Goal: Transaction & Acquisition: Purchase product/service

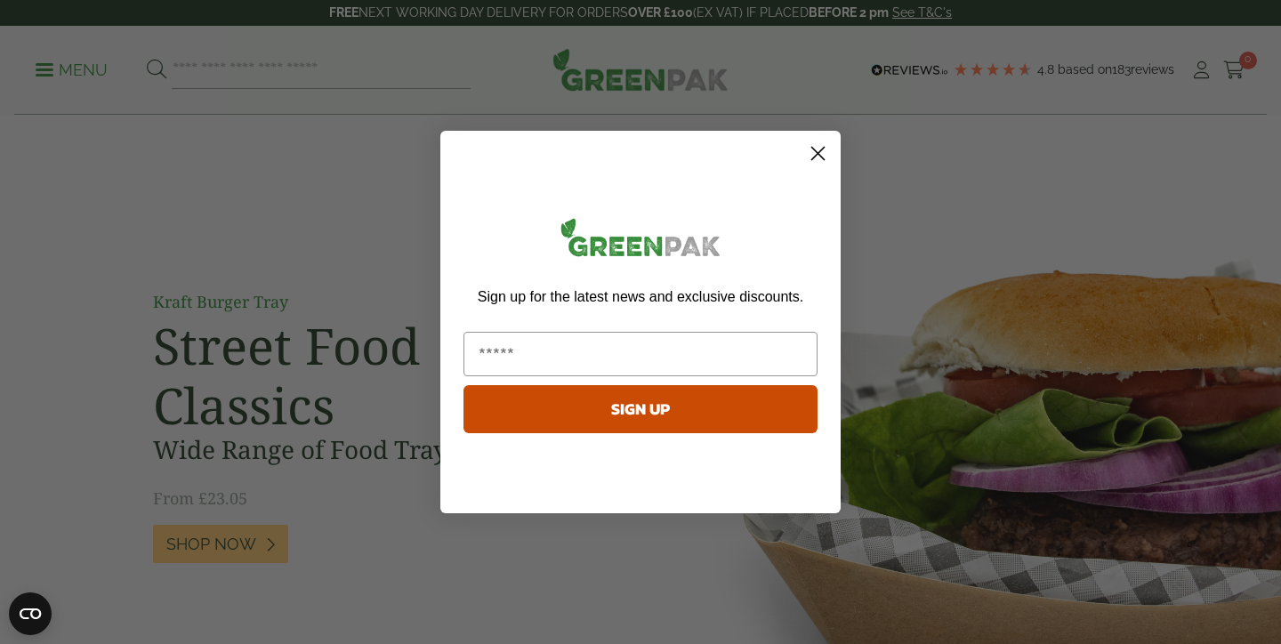
click at [824, 155] on circle "Close dialog" at bounding box center [817, 153] width 29 height 29
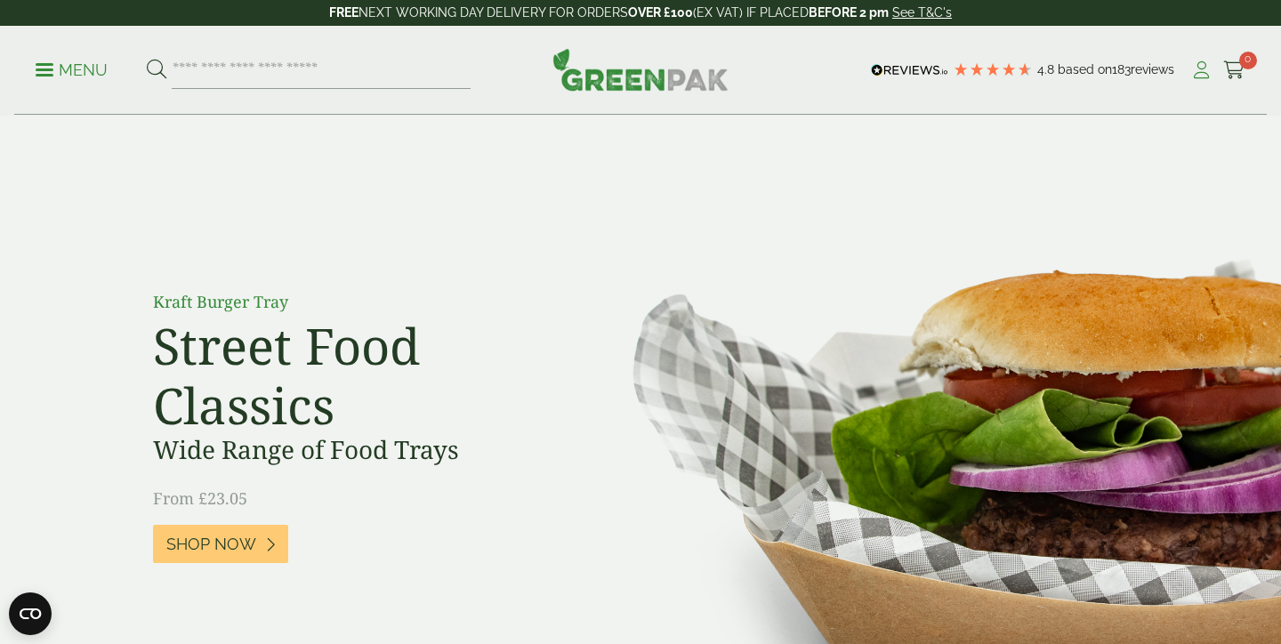
click at [1197, 76] on icon at bounding box center [1201, 70] width 22 height 18
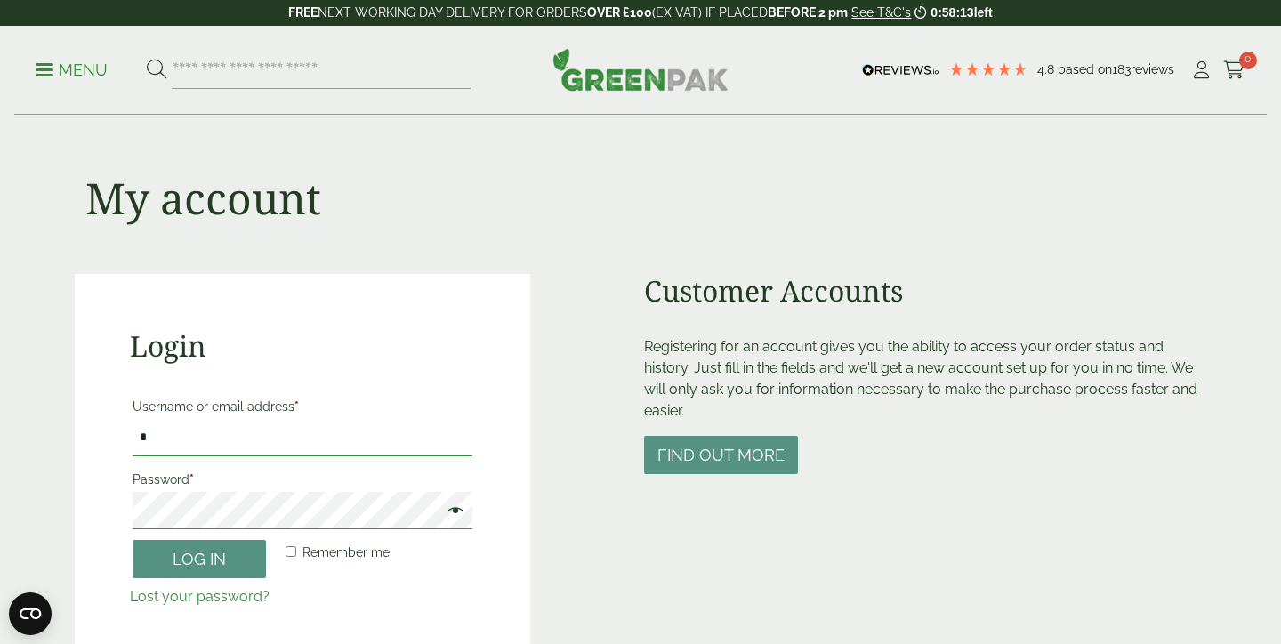
type input "**********"
click at [199, 558] on button "Log in" at bounding box center [199, 559] width 133 height 38
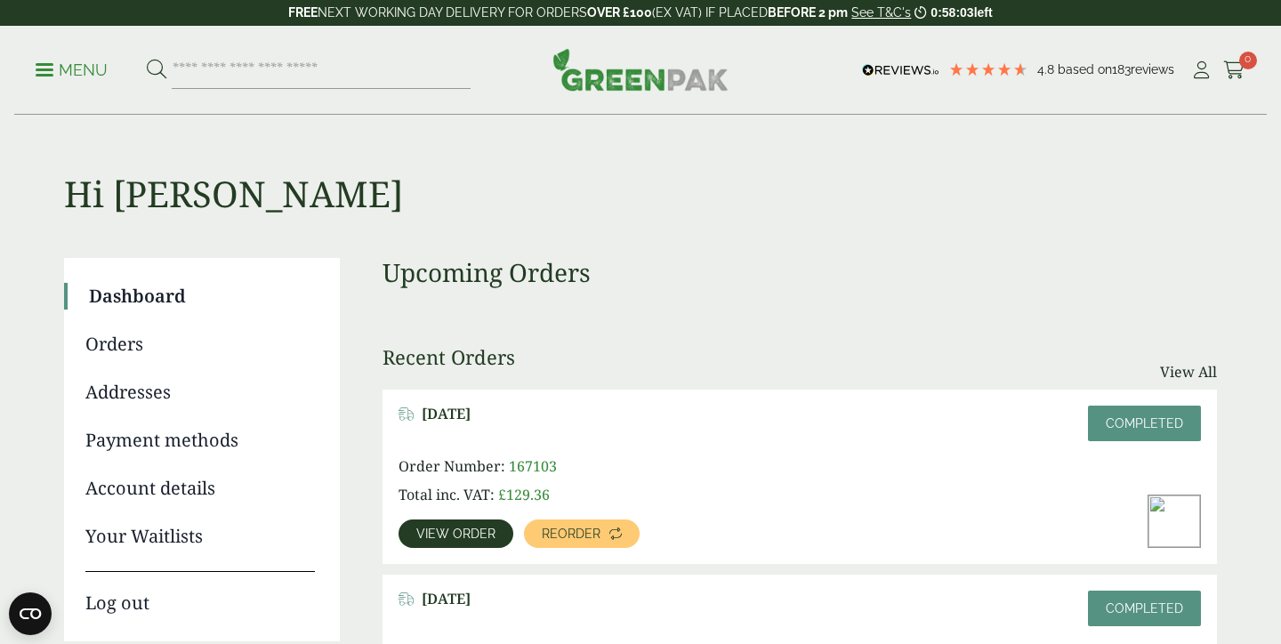
click at [41, 68] on span at bounding box center [45, 69] width 18 height 3
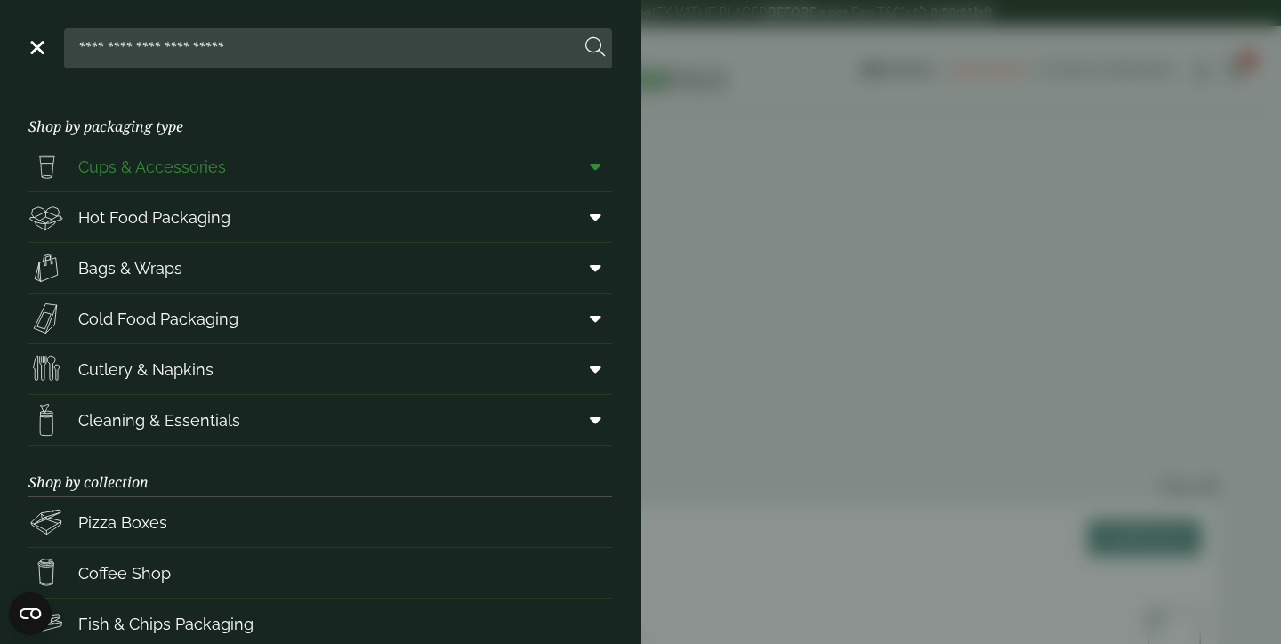
click at [244, 165] on link "Cups & Accessories" at bounding box center [319, 166] width 583 height 50
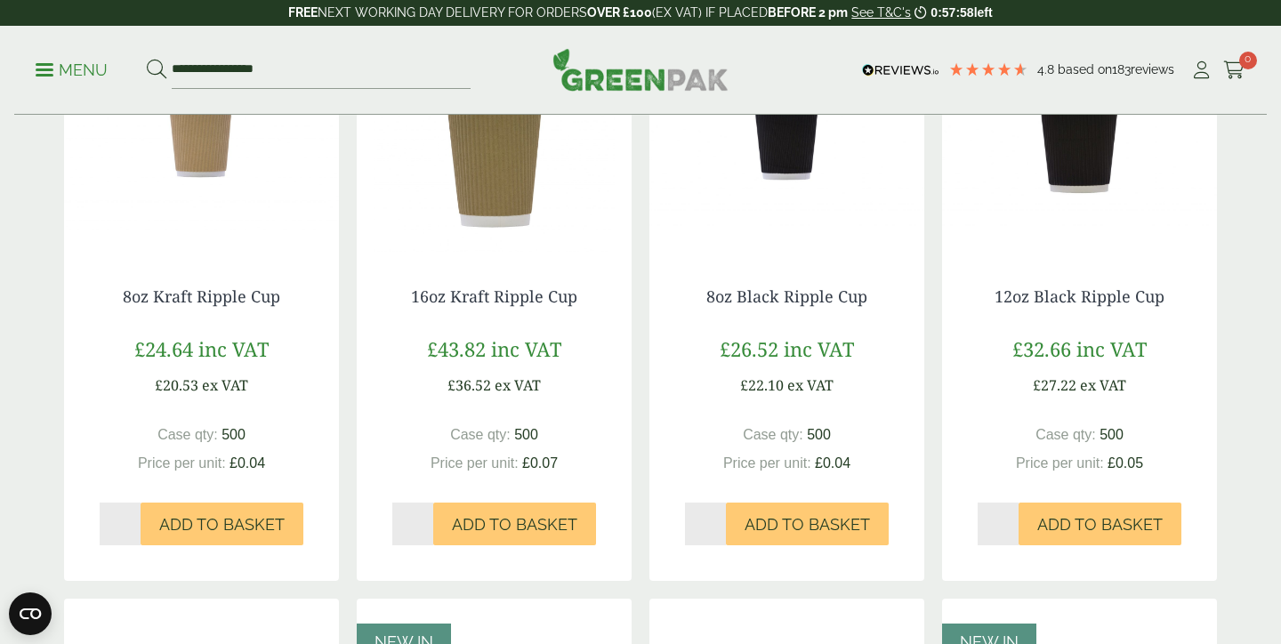
scroll to position [1077, 0]
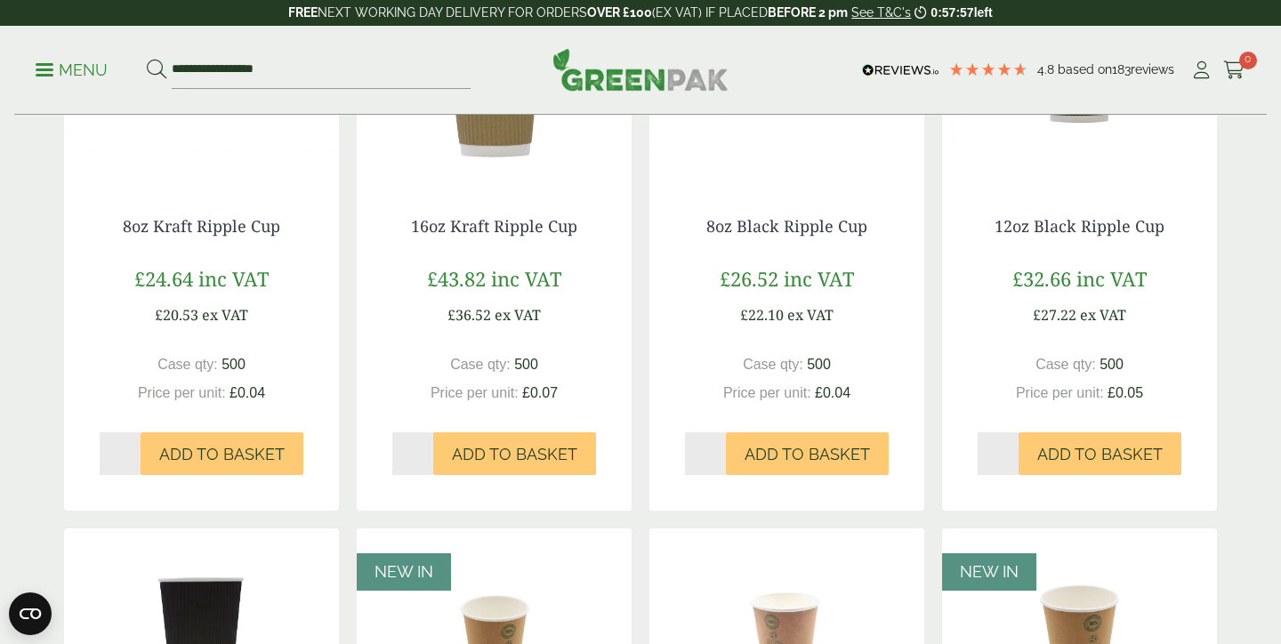
click at [1013, 446] on input "*" at bounding box center [997, 453] width 41 height 43
type input "*"
click at [1013, 446] on input "*" at bounding box center [997, 453] width 41 height 43
click at [1101, 451] on span "Add to Basket" at bounding box center [1099, 455] width 125 height 20
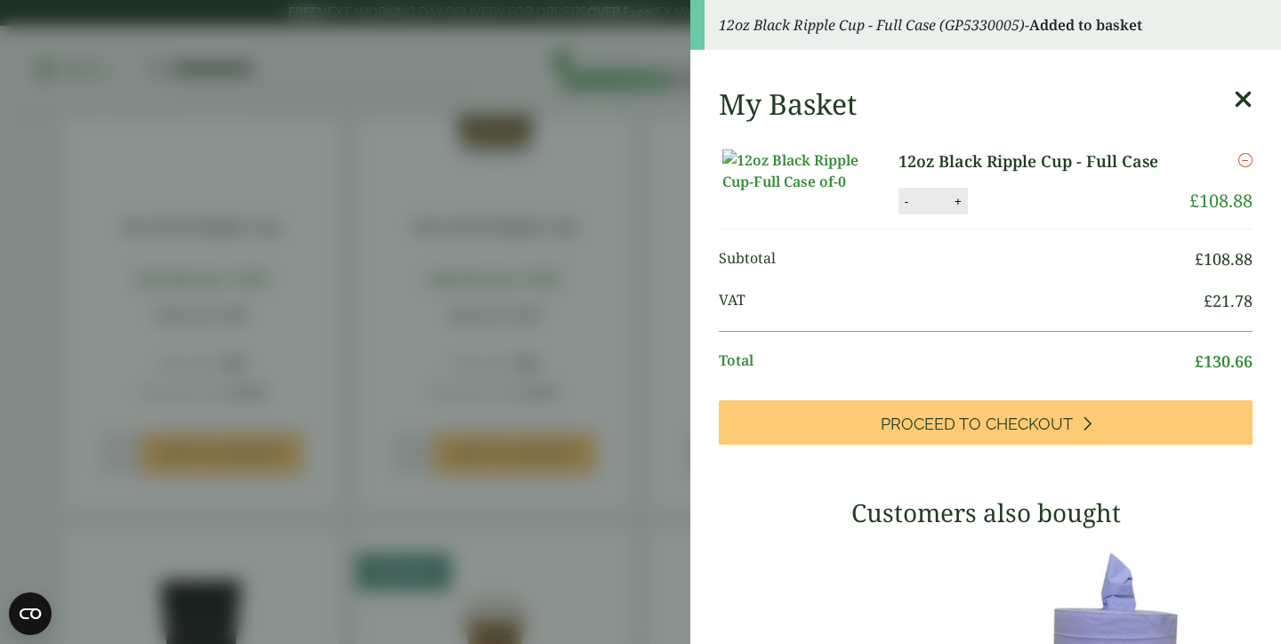
click at [632, 447] on aside "12oz Black Ripple Cup - Full Case (GP5330005) - Added to basket My Basket 12oz …" at bounding box center [640, 322] width 1281 height 644
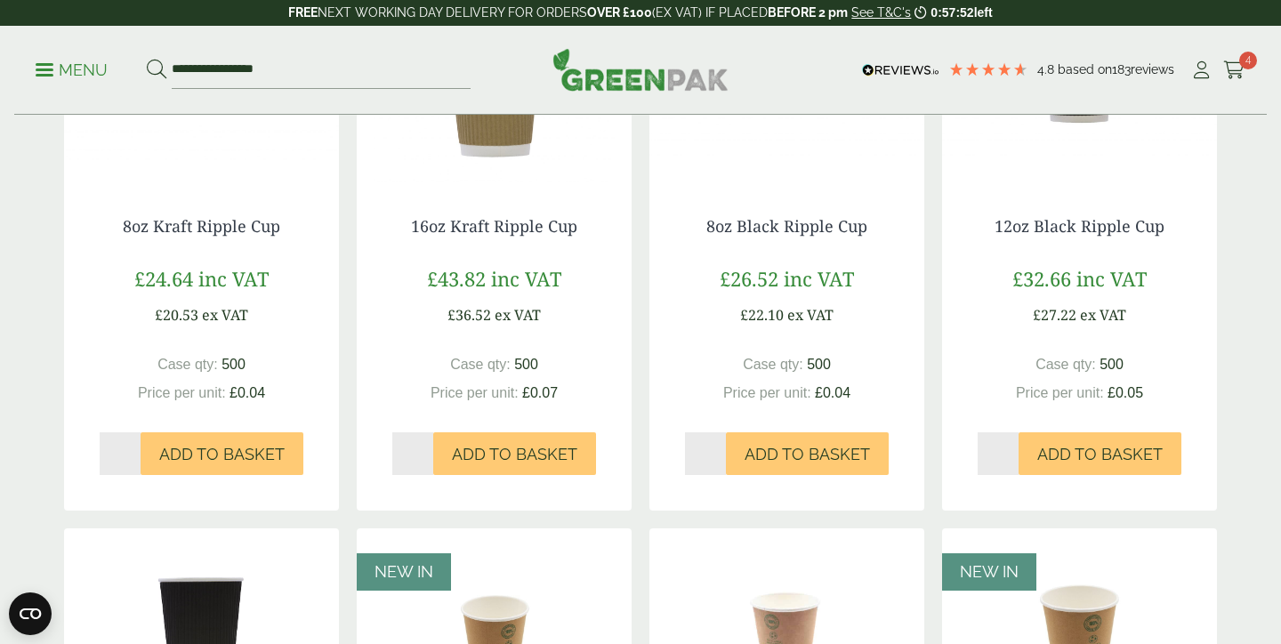
type input "*"
click at [723, 446] on input "*" at bounding box center [705, 453] width 41 height 43
click at [798, 455] on span "Add to Basket" at bounding box center [806, 455] width 125 height 20
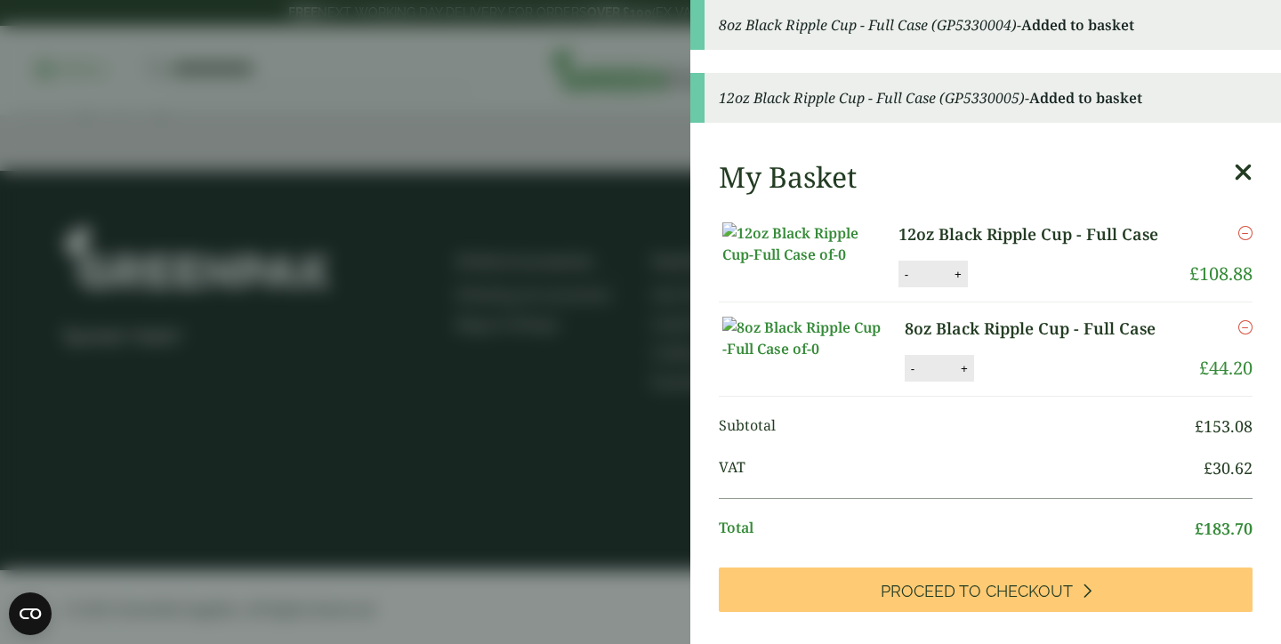
click at [525, 415] on aside "8oz Black Ripple Cup - Full Case (GP5330004) - Added to basket 12oz Black Rippl…" at bounding box center [640, 322] width 1281 height 644
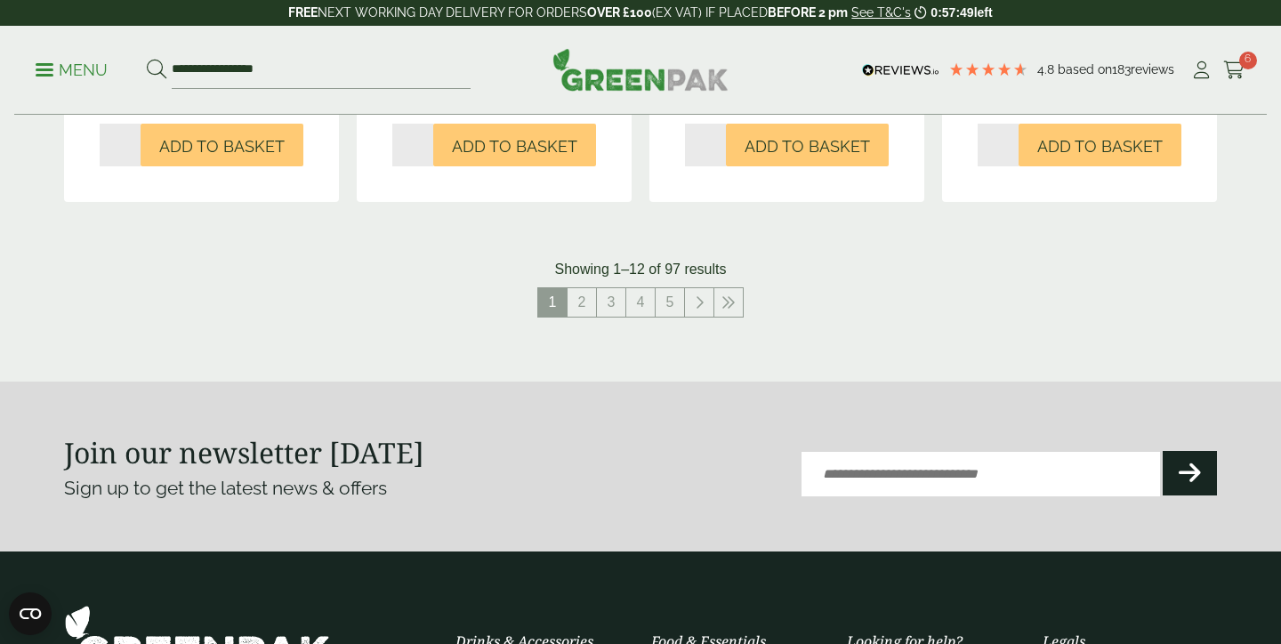
scroll to position [1880, 0]
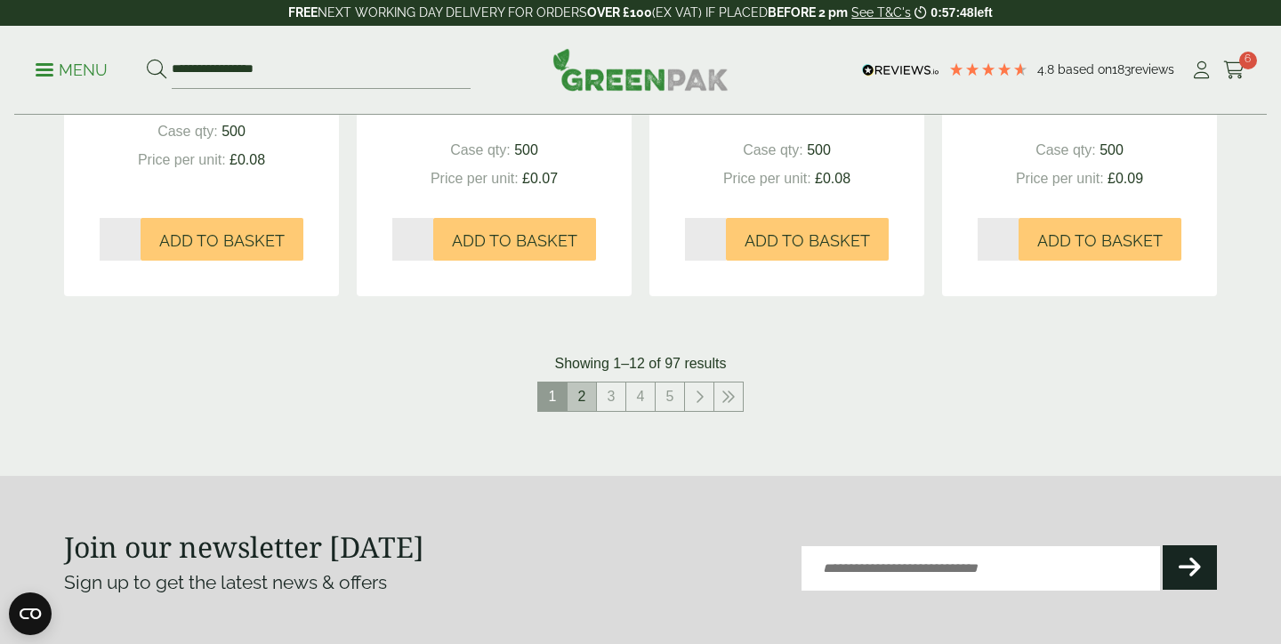
click at [583, 402] on link "2" at bounding box center [581, 396] width 28 height 28
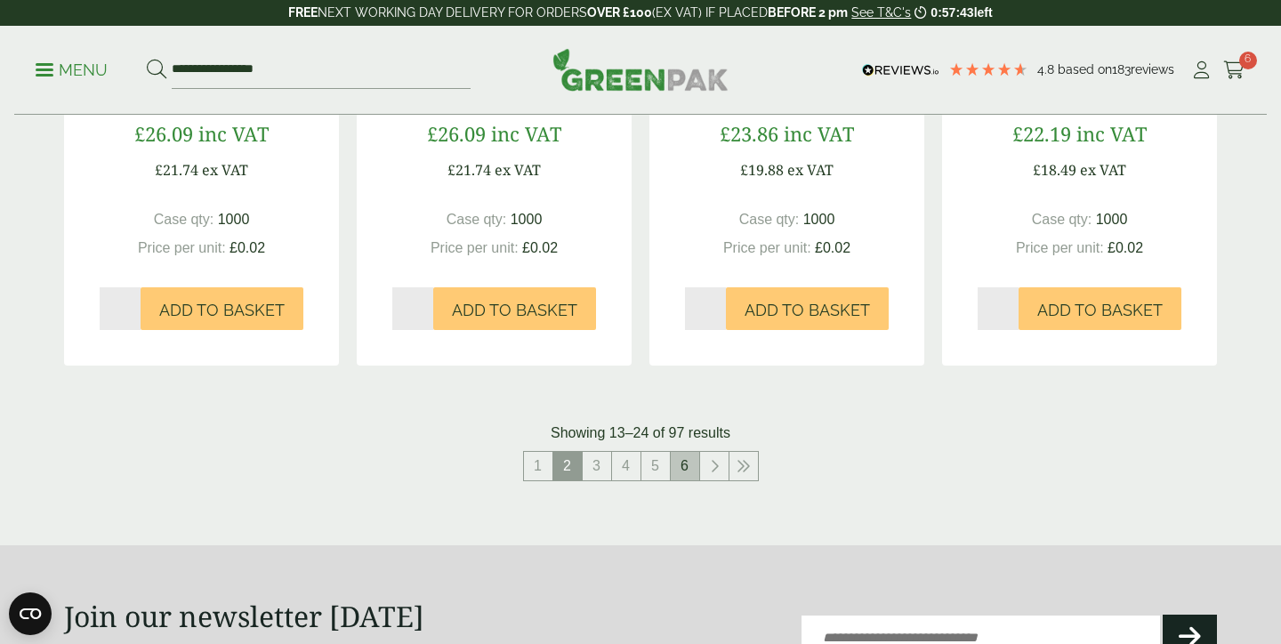
scroll to position [1867, 0]
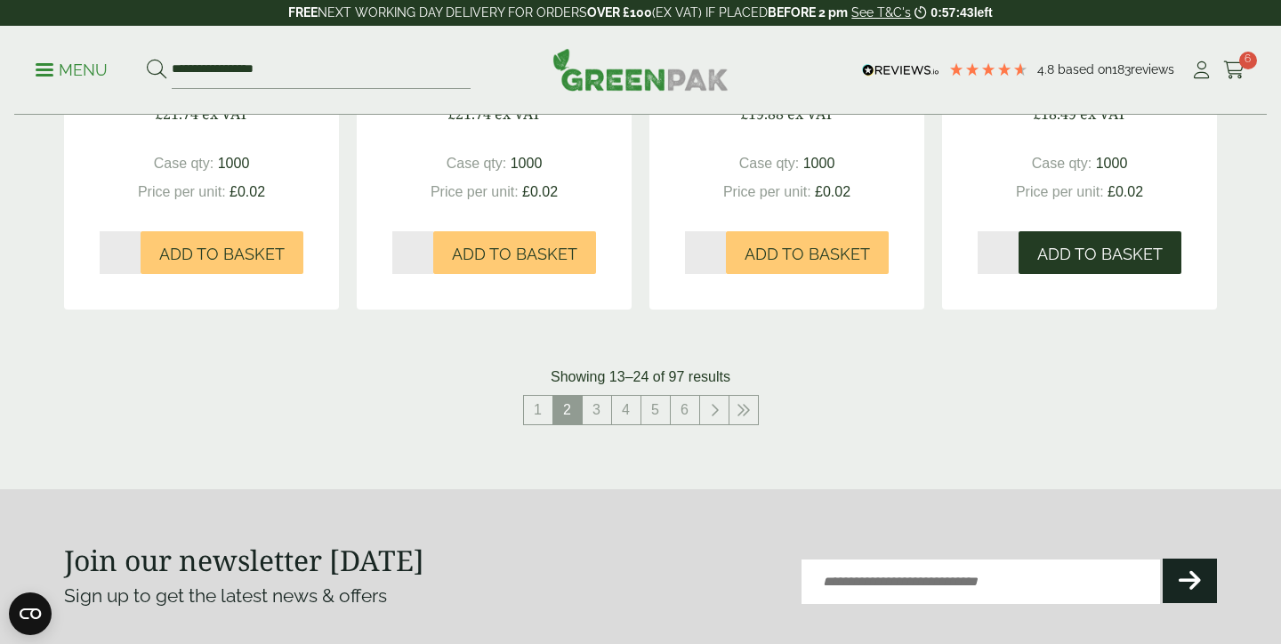
click at [1063, 234] on button "Add to Basket" at bounding box center [1099, 252] width 163 height 43
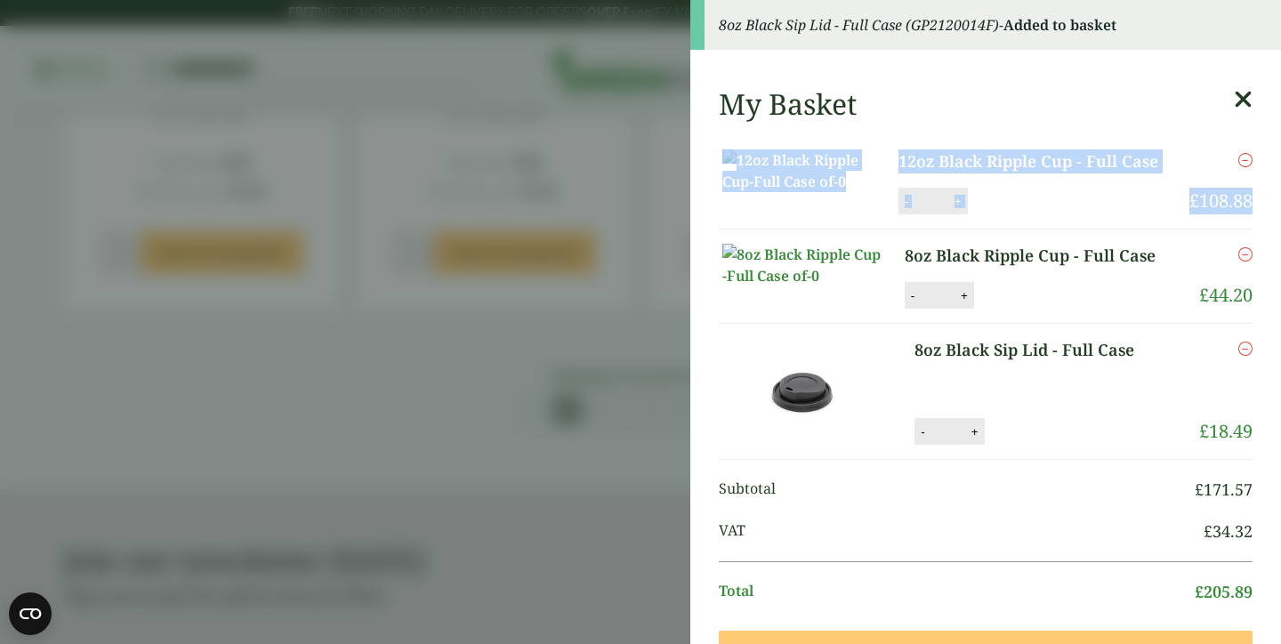
click at [546, 272] on aside "8oz Black Sip Lid - Full Case (GP2120014F) - Added to basket My Basket 12oz Bla…" at bounding box center [640, 322] width 1281 height 644
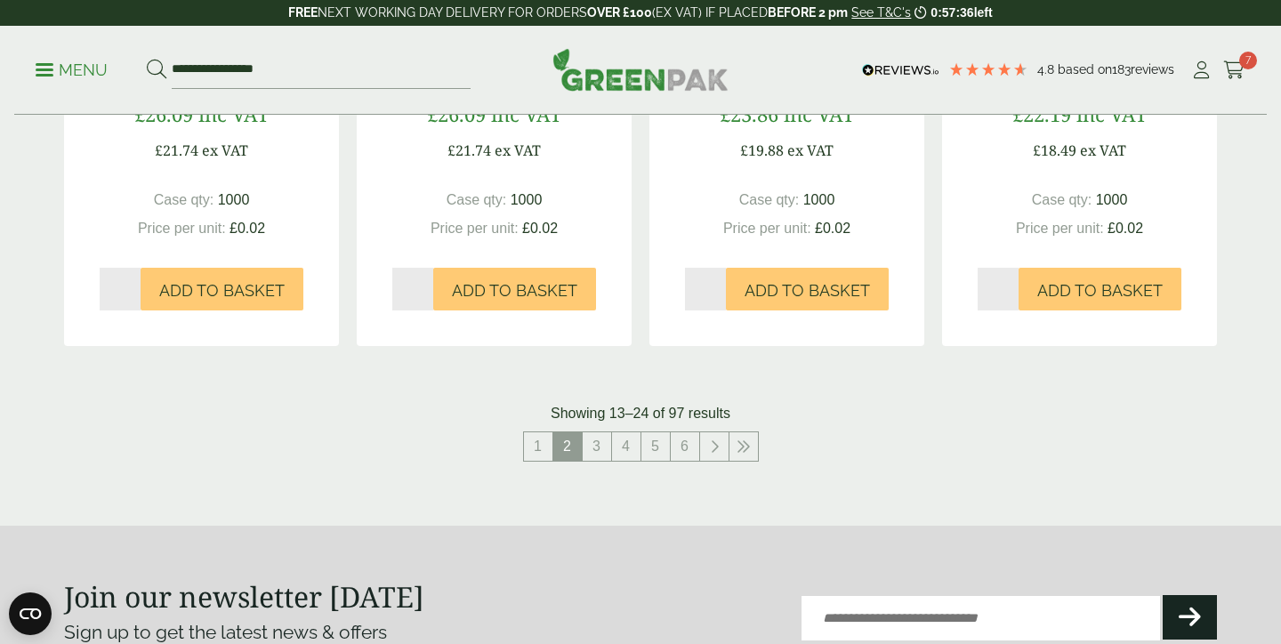
scroll to position [1842, 0]
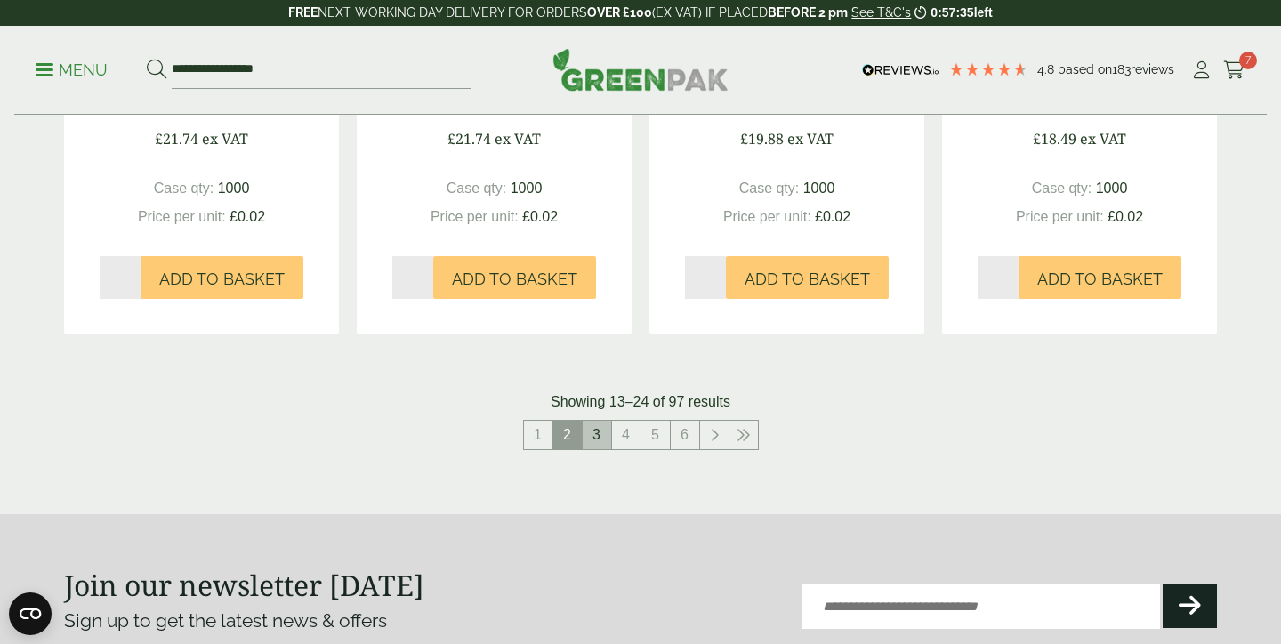
click at [604, 438] on link "3" at bounding box center [597, 435] width 28 height 28
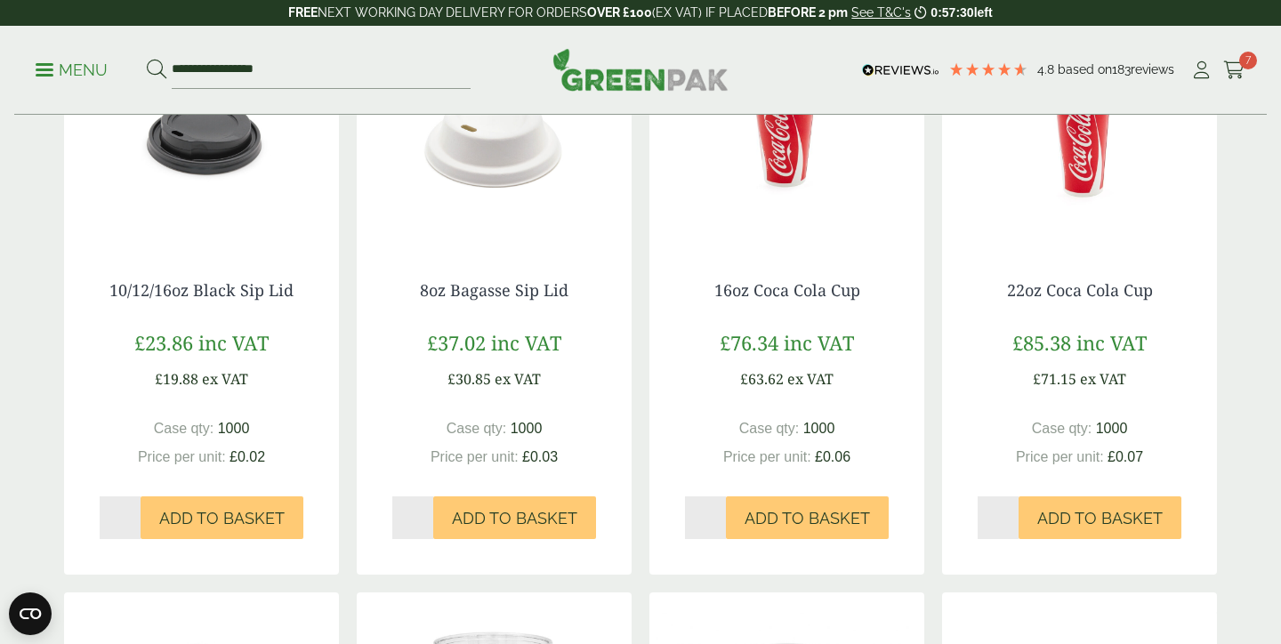
scroll to position [1018, 0]
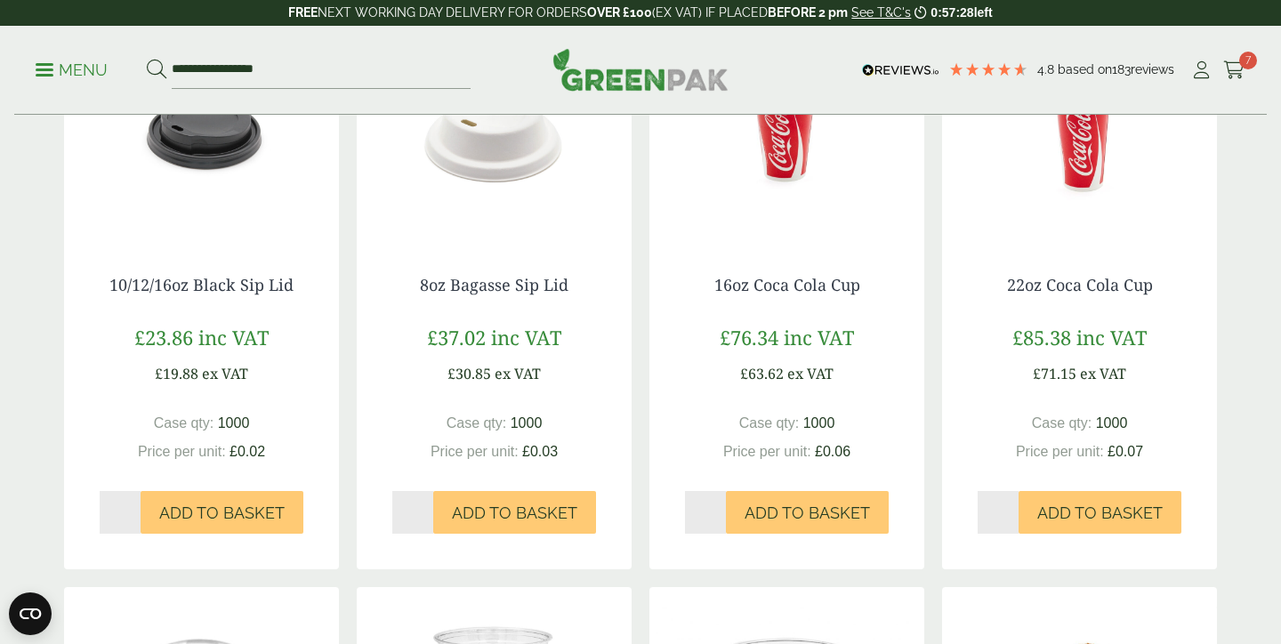
click at [137, 508] on input "*" at bounding box center [120, 512] width 41 height 43
type input "*"
click at [131, 513] on input "*" at bounding box center [120, 512] width 41 height 43
click at [229, 513] on span "Add to Basket" at bounding box center [221, 513] width 125 height 20
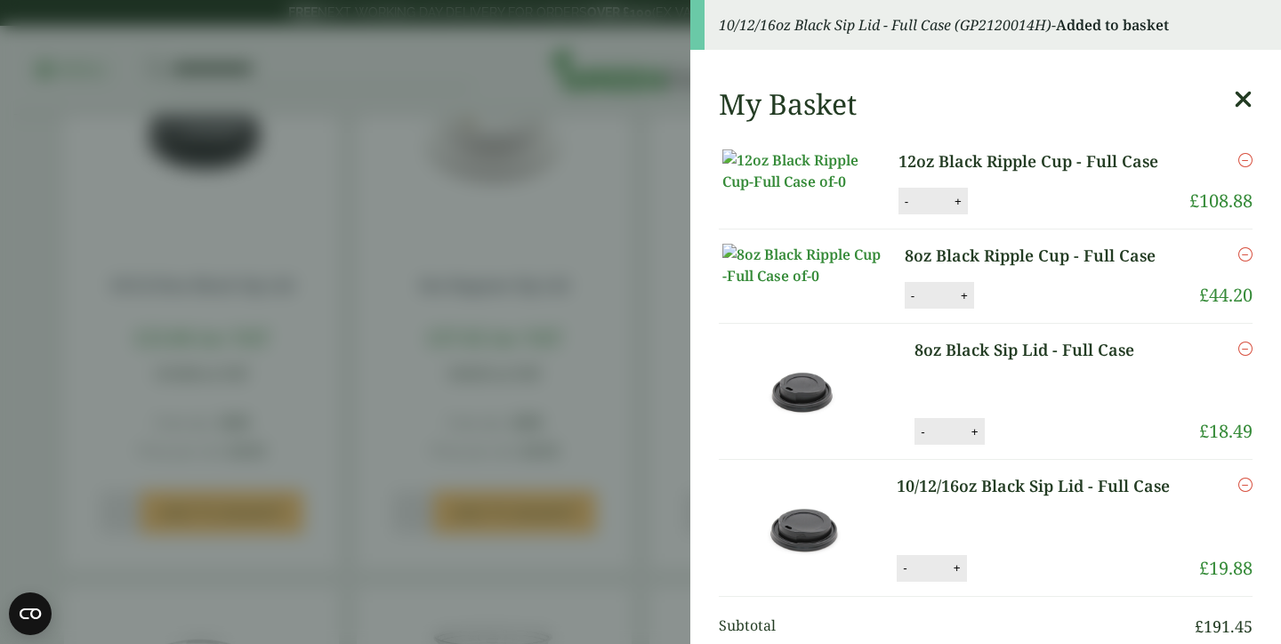
click at [614, 147] on aside "10/12/16oz Black Sip Lid - Full Case (GP2120014H) - Added to basket My Basket 1…" at bounding box center [640, 322] width 1281 height 644
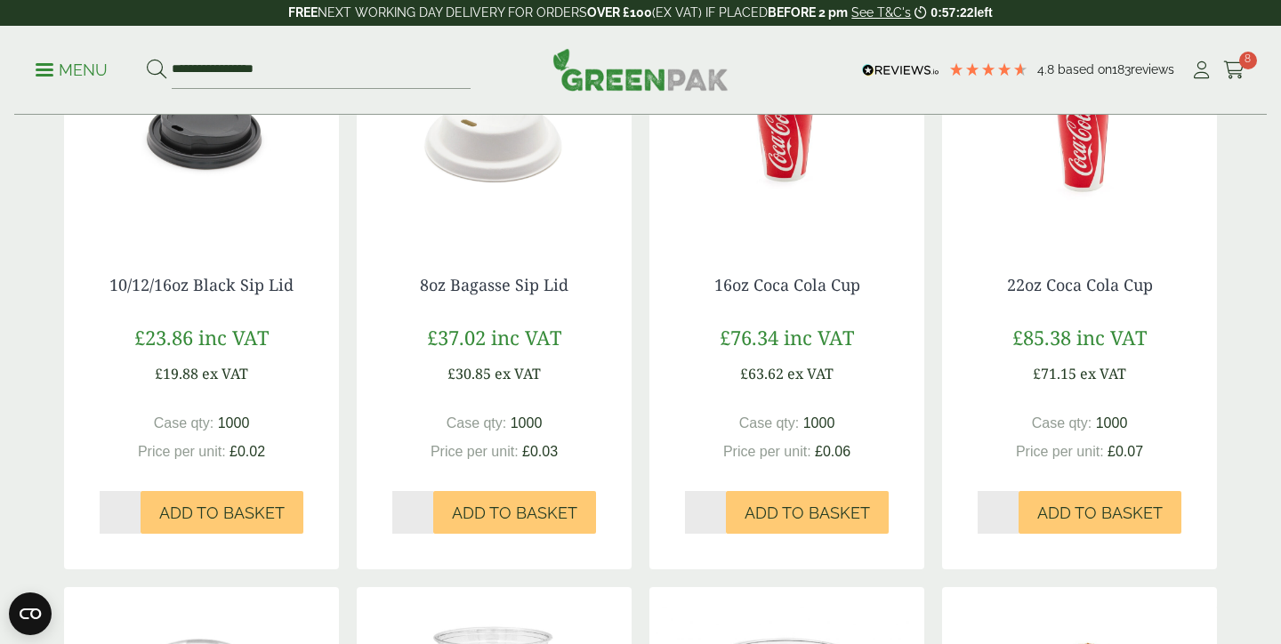
click at [1225, 66] on icon at bounding box center [1234, 70] width 22 height 18
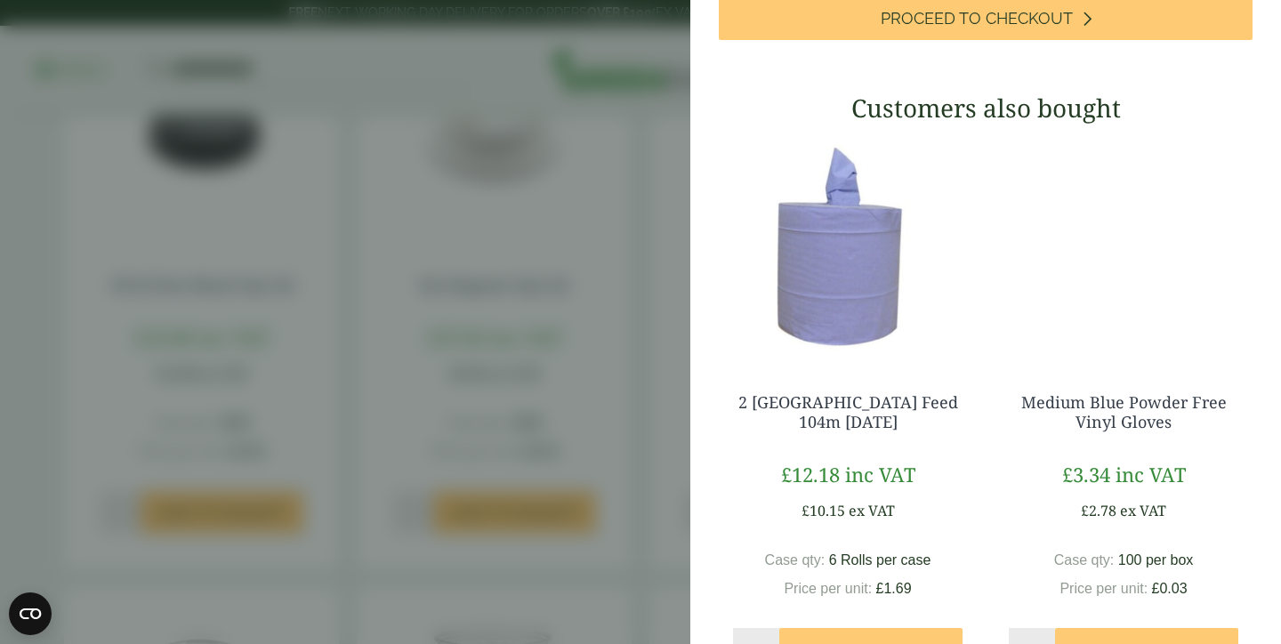
scroll to position [676, 0]
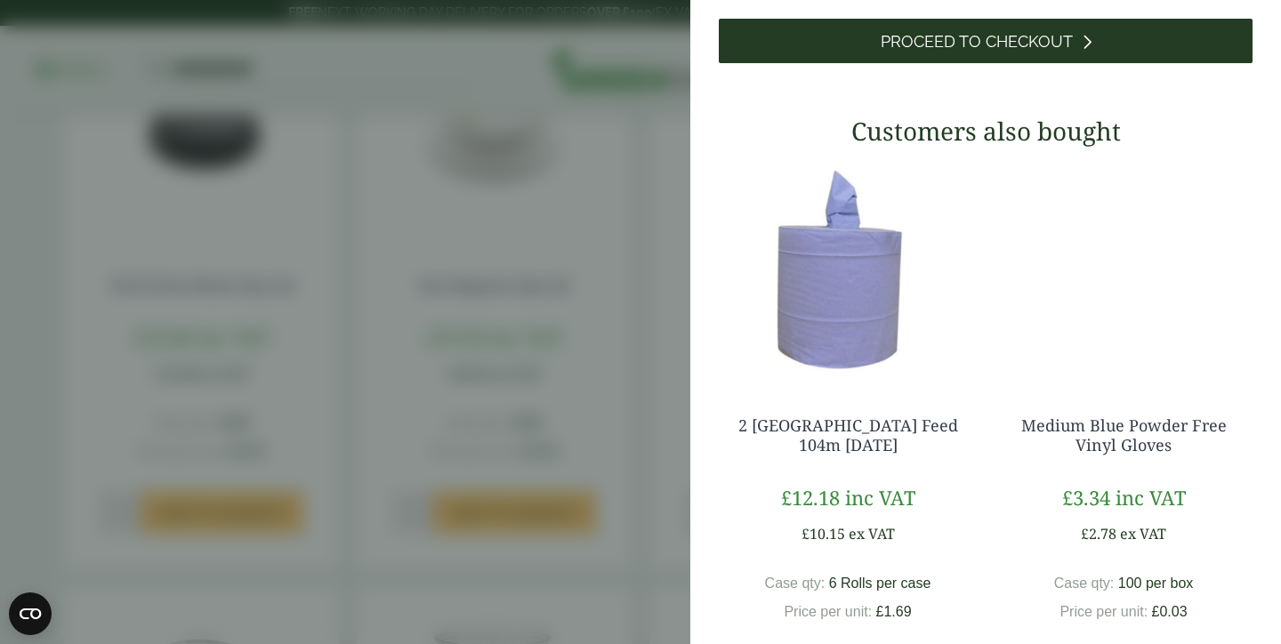
click at [1041, 63] on link "Proceed to Checkout" at bounding box center [986, 41] width 534 height 44
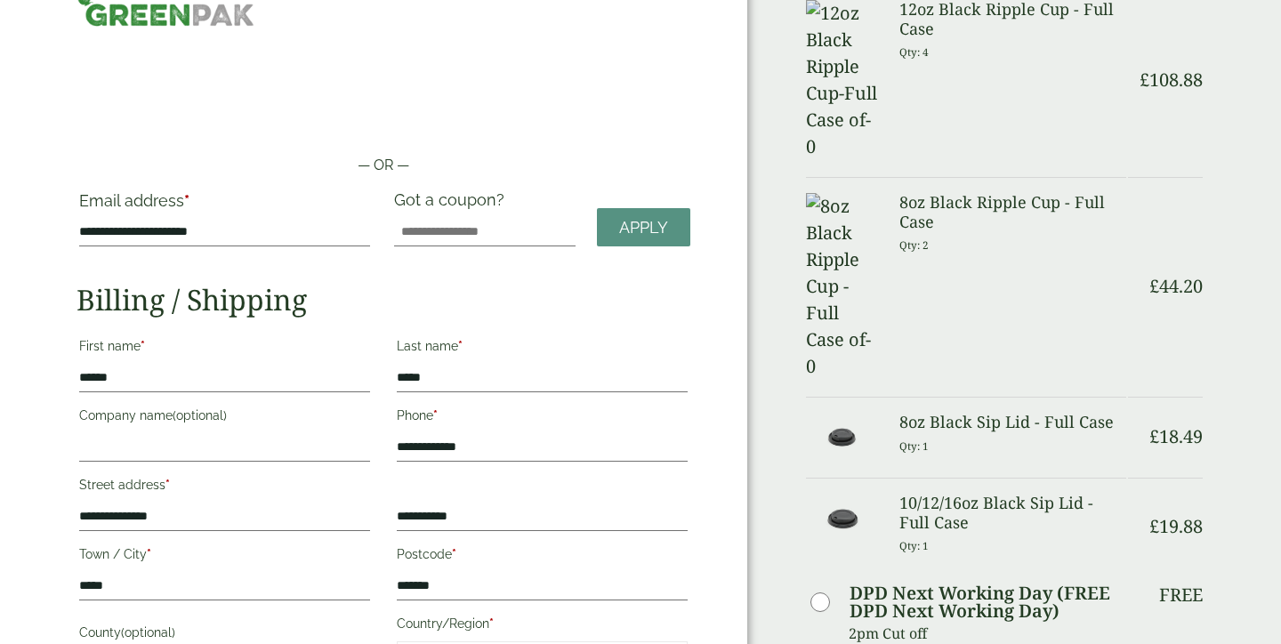
scroll to position [46, 0]
